Goal: Task Accomplishment & Management: Manage account settings

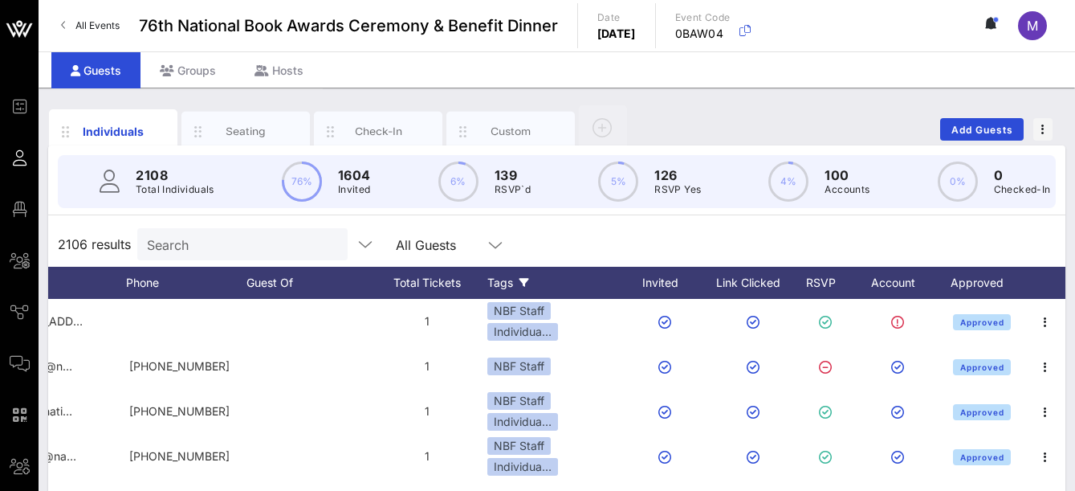
click at [525, 286] on div "Tags" at bounding box center [555, 283] width 137 height 32
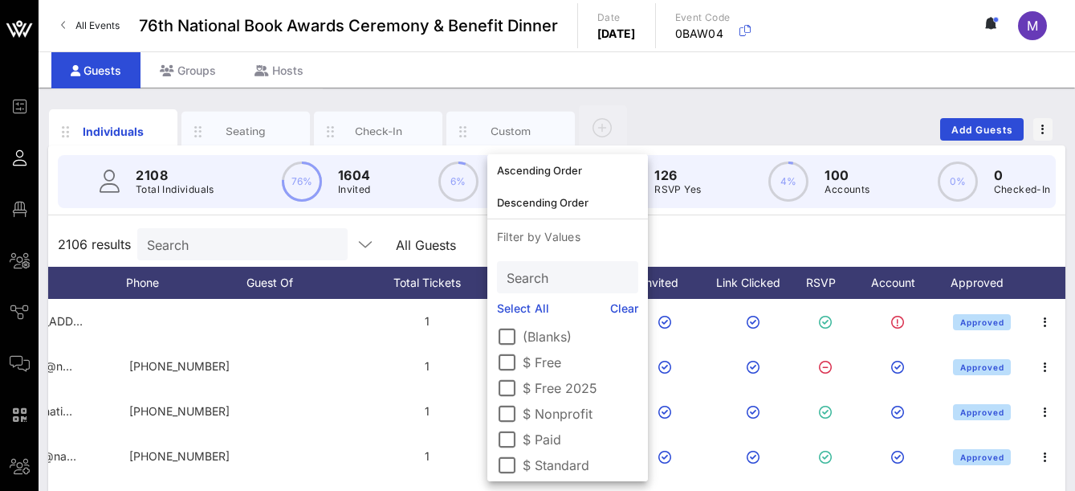
click at [549, 463] on label "$ Standard" at bounding box center [581, 465] width 116 height 16
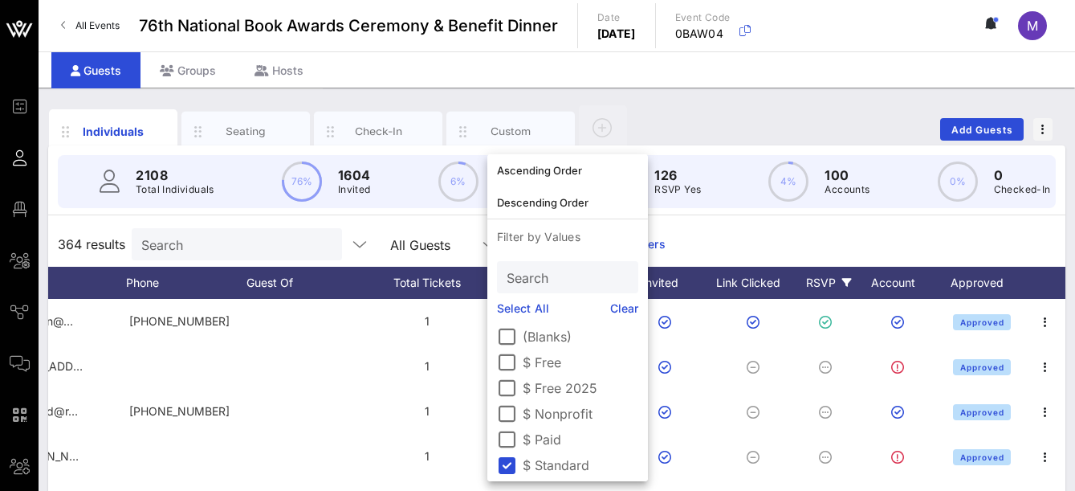
click at [845, 288] on icon at bounding box center [847, 283] width 10 height 10
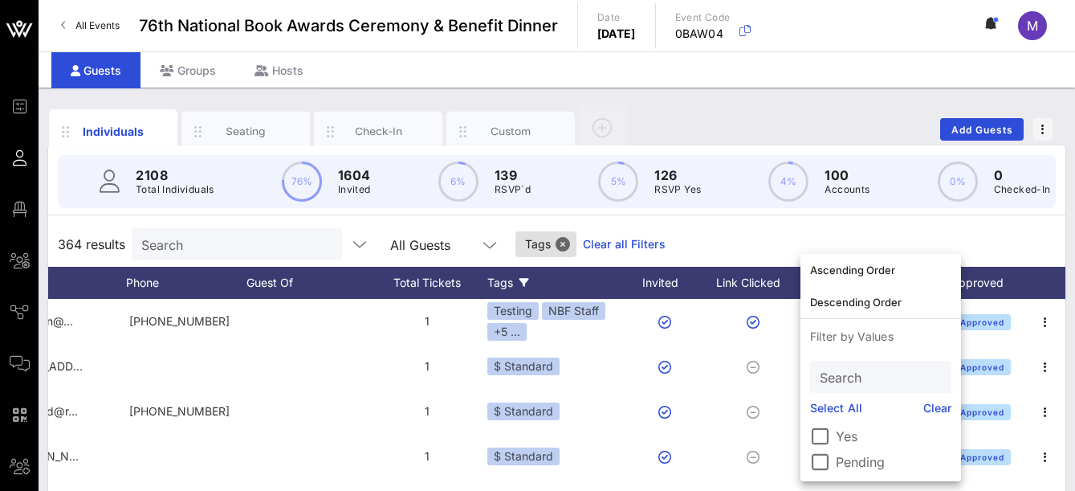
click at [842, 430] on label "Yes" at bounding box center [894, 436] width 116 height 16
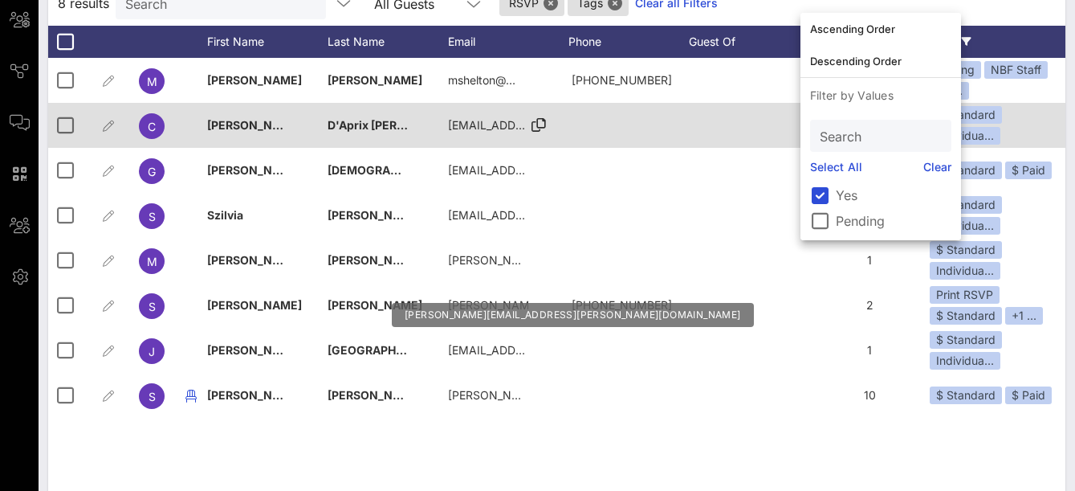
scroll to position [247, 0]
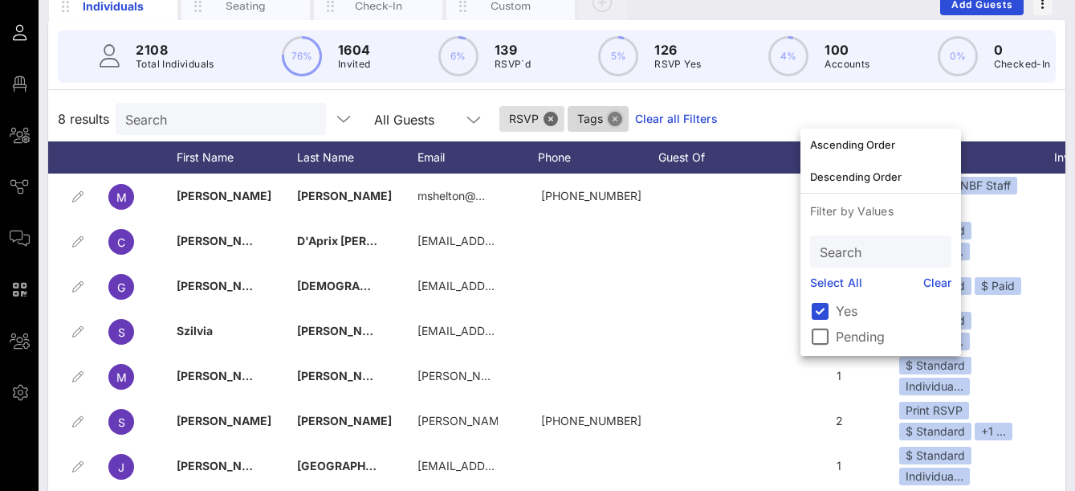
click at [608, 126] on button "Close" at bounding box center [615, 119] width 14 height 14
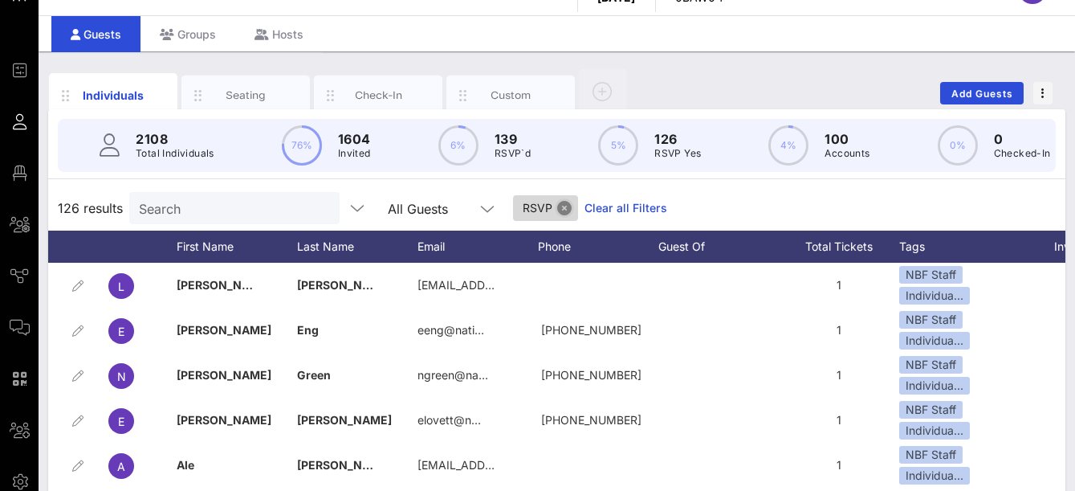
click at [557, 215] on button "Close" at bounding box center [564, 208] width 14 height 14
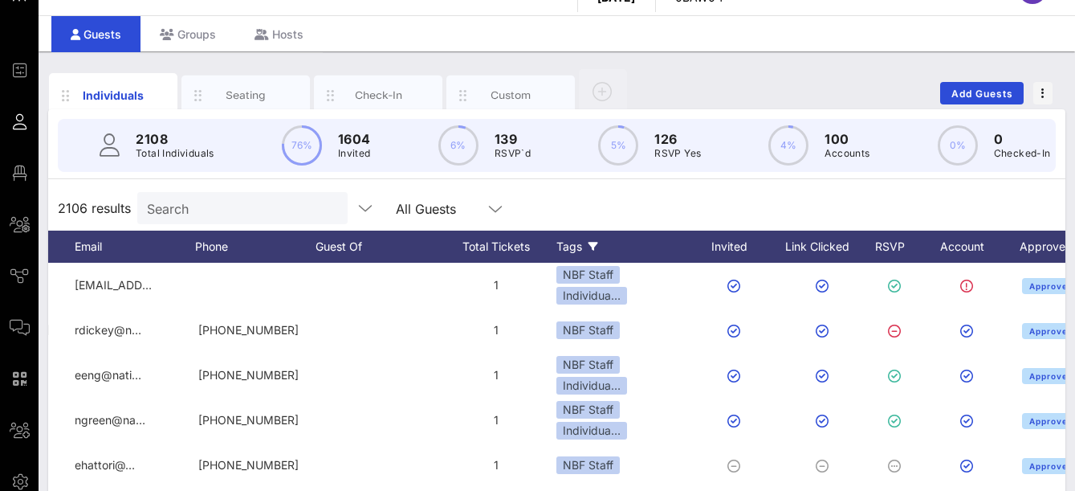
click at [592, 251] on icon at bounding box center [594, 247] width 10 height 10
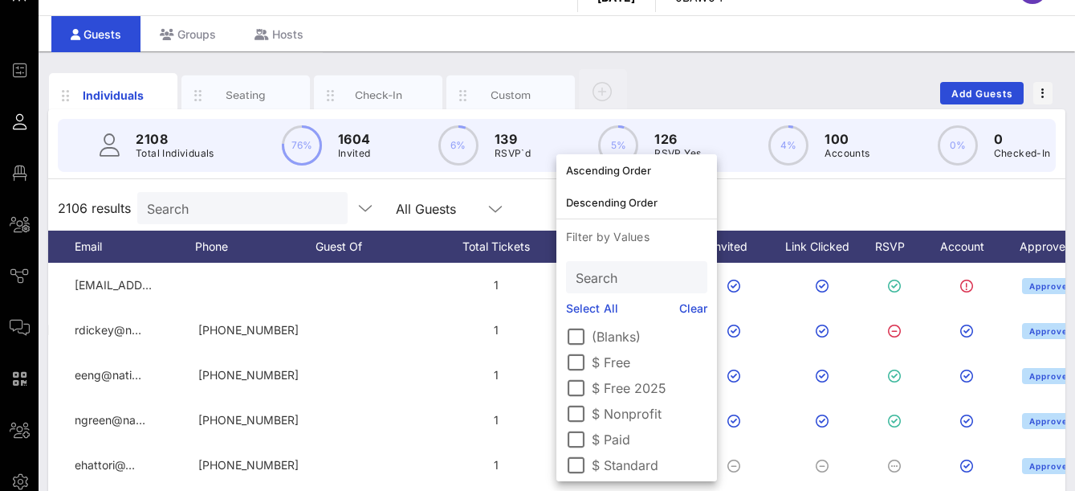
click at [605, 414] on label "$ Nonprofit" at bounding box center [650, 414] width 116 height 16
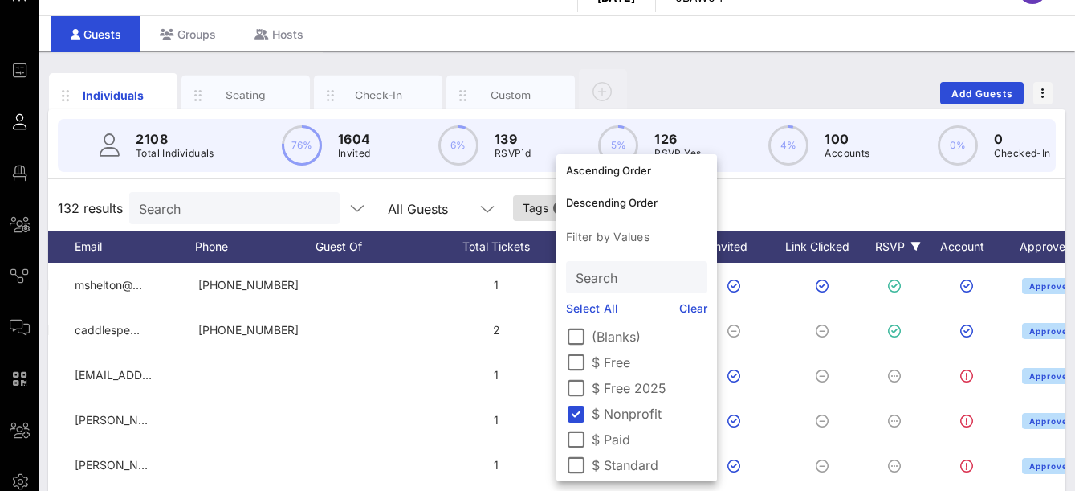
click at [911, 251] on icon at bounding box center [916, 247] width 10 height 10
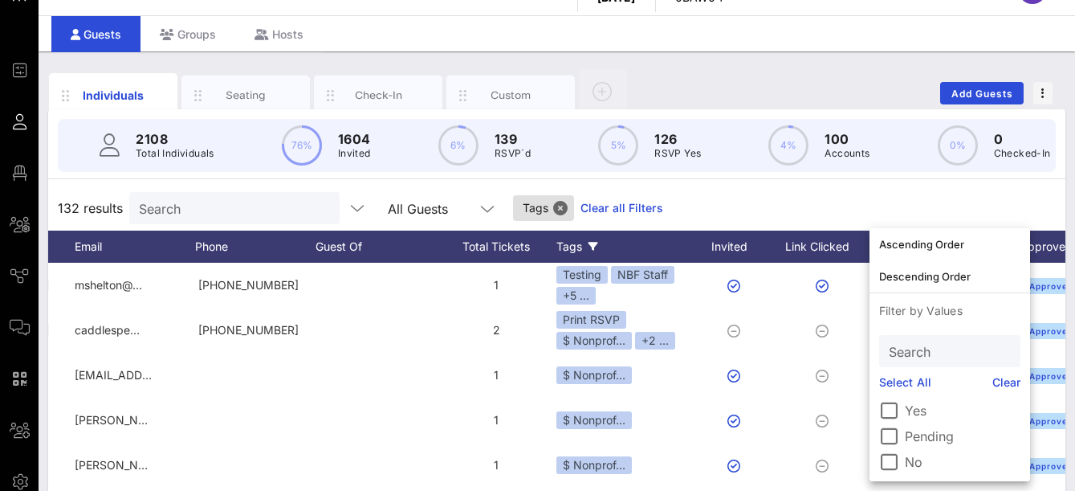
click at [911, 406] on label "Yes" at bounding box center [963, 410] width 116 height 16
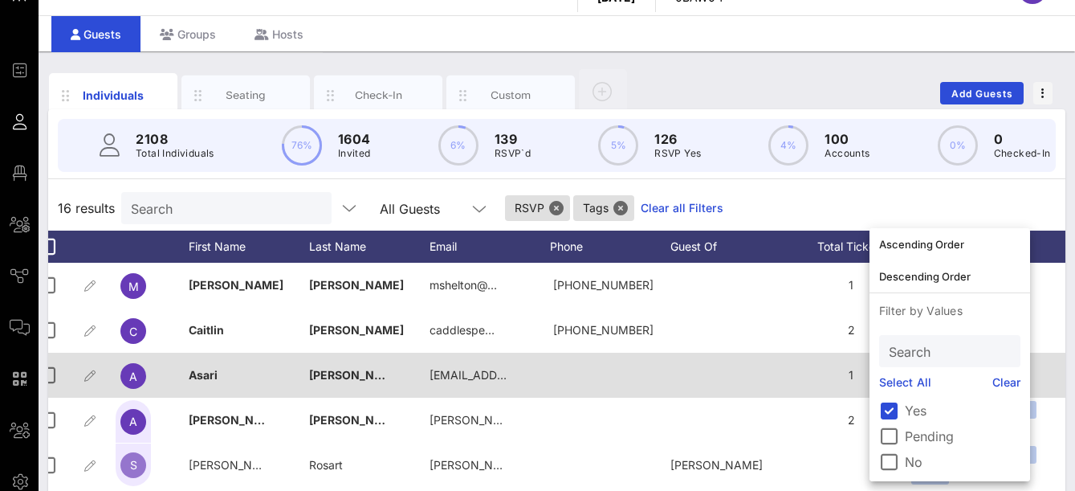
scroll to position [0, 16]
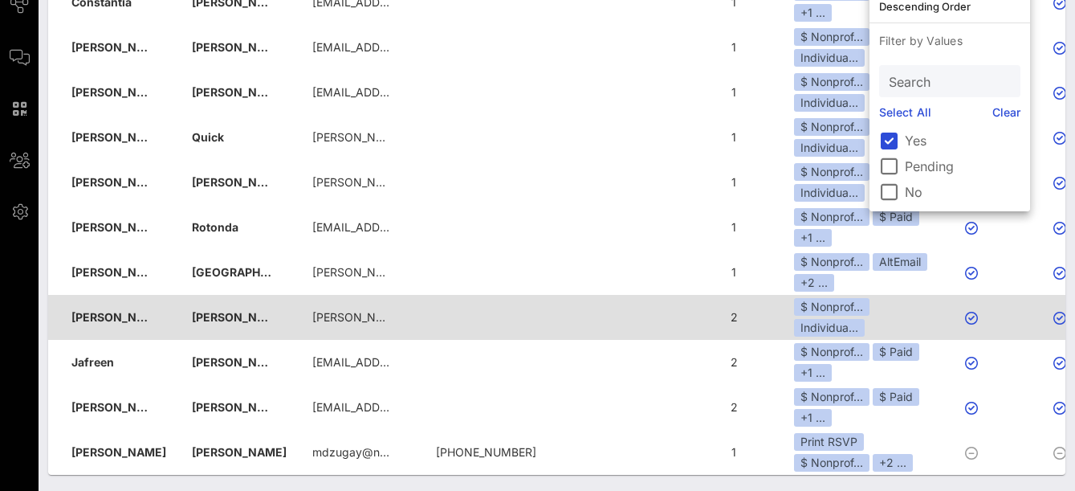
click at [591, 312] on div at bounding box center [613, 317] width 120 height 45
